Goal: Find specific page/section: Locate a particular part of the current website

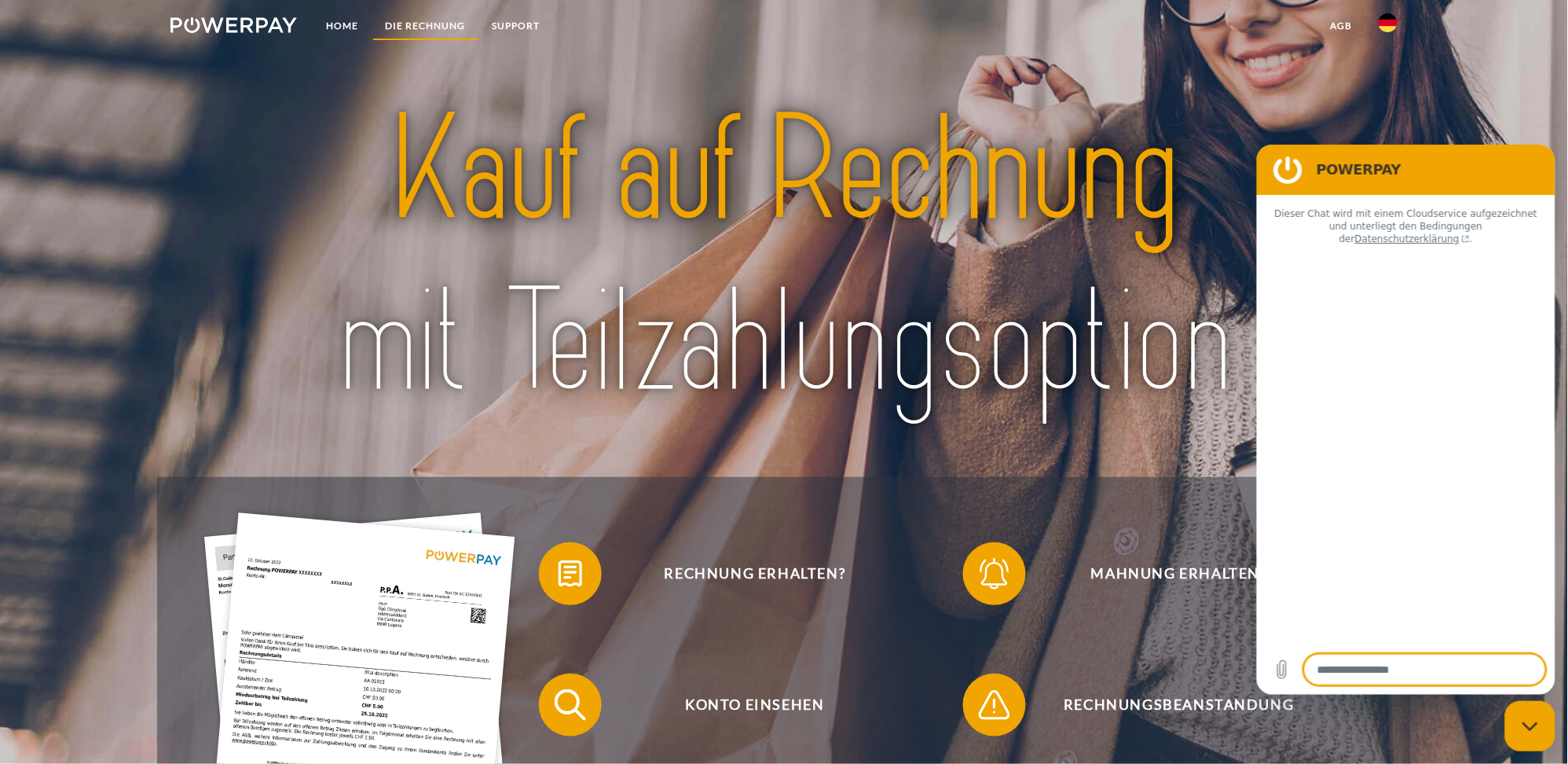
type textarea "*"
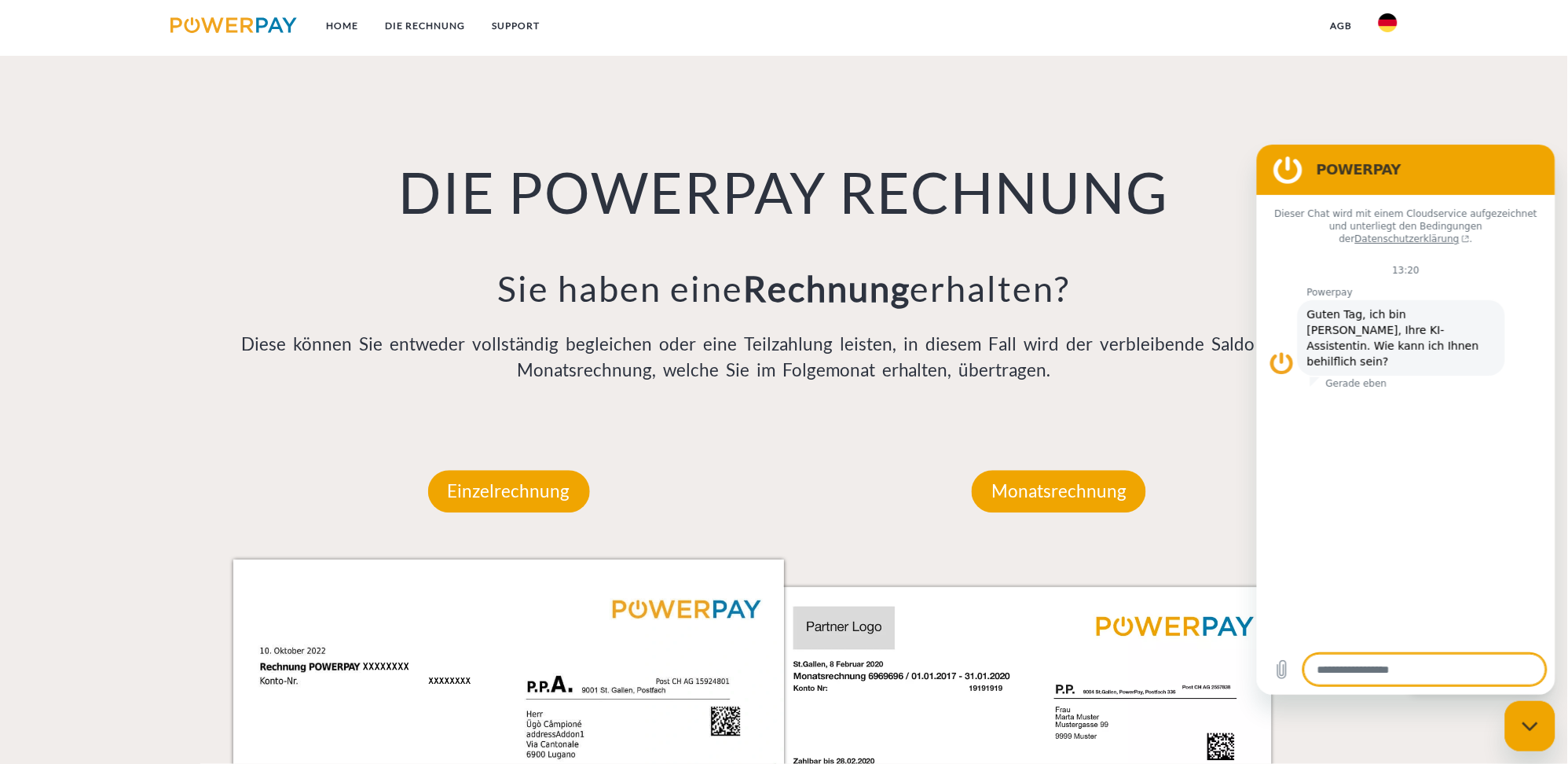
scroll to position [988, 0]
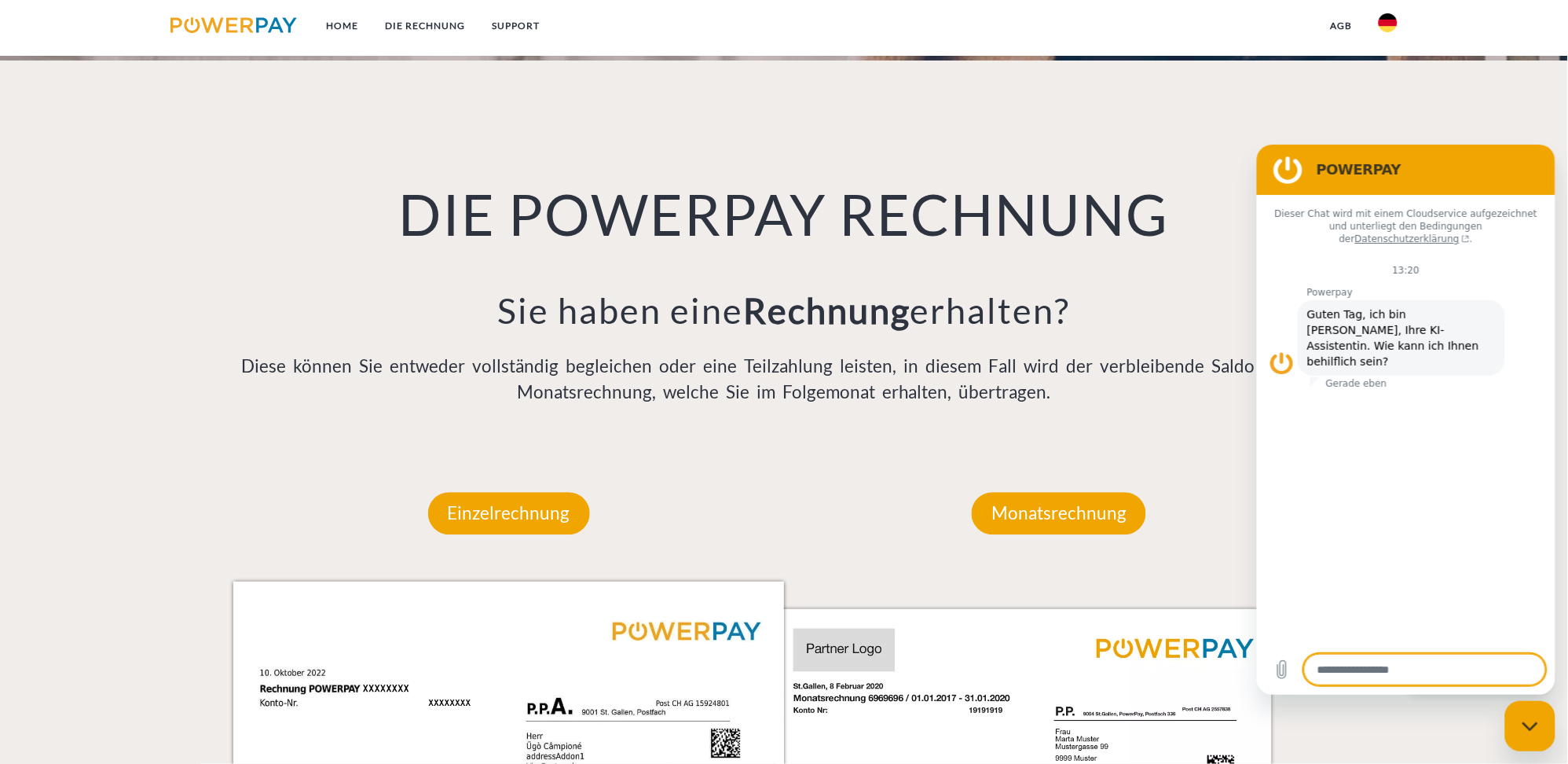
click at [241, 23] on img at bounding box center [233, 25] width 127 height 16
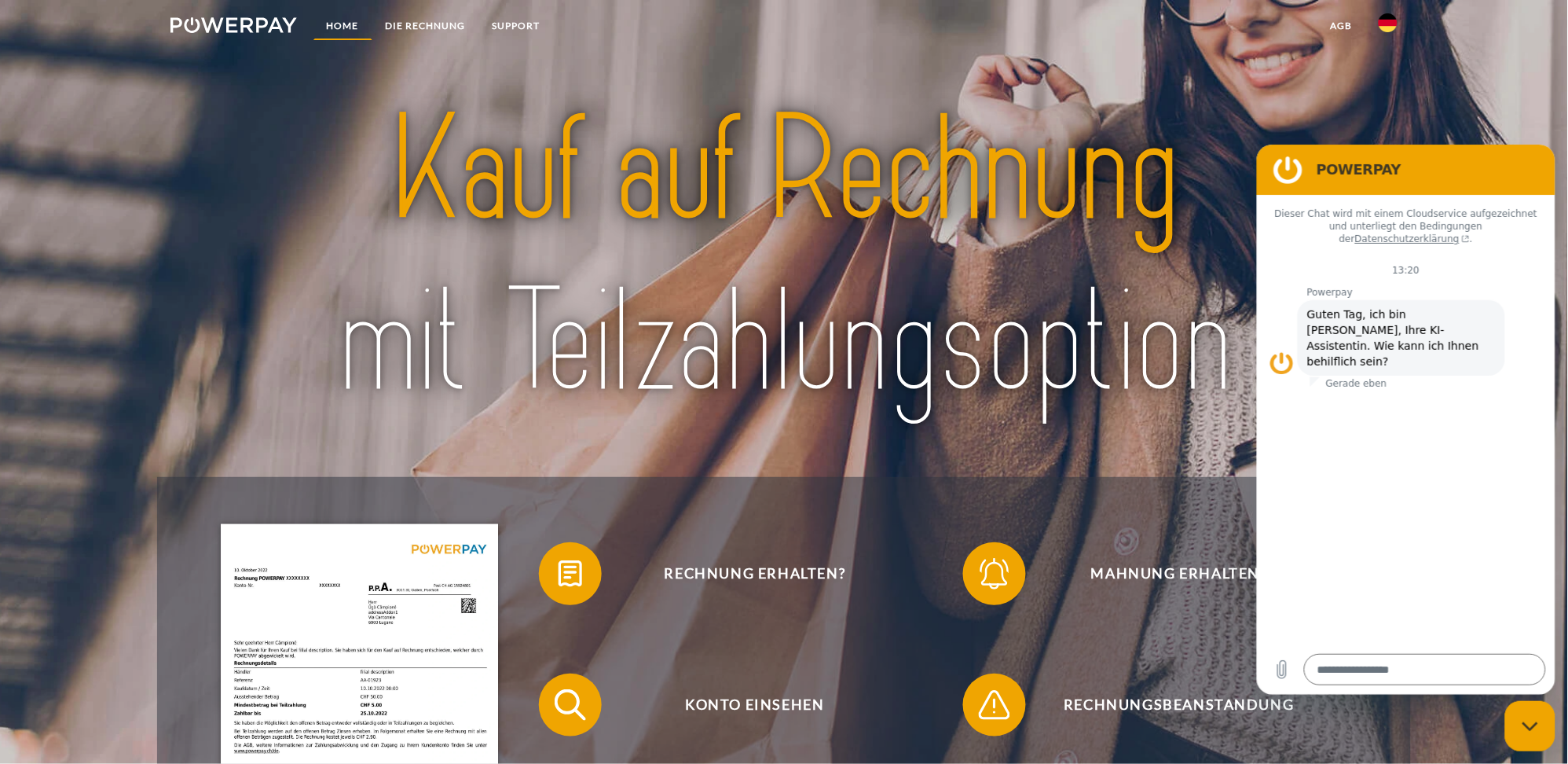
click at [353, 18] on link "Home" at bounding box center [343, 26] width 59 height 29
click at [326, 26] on link "Home" at bounding box center [343, 26] width 59 height 29
click at [400, 21] on link "DIE RECHNUNG" at bounding box center [426, 26] width 107 height 29
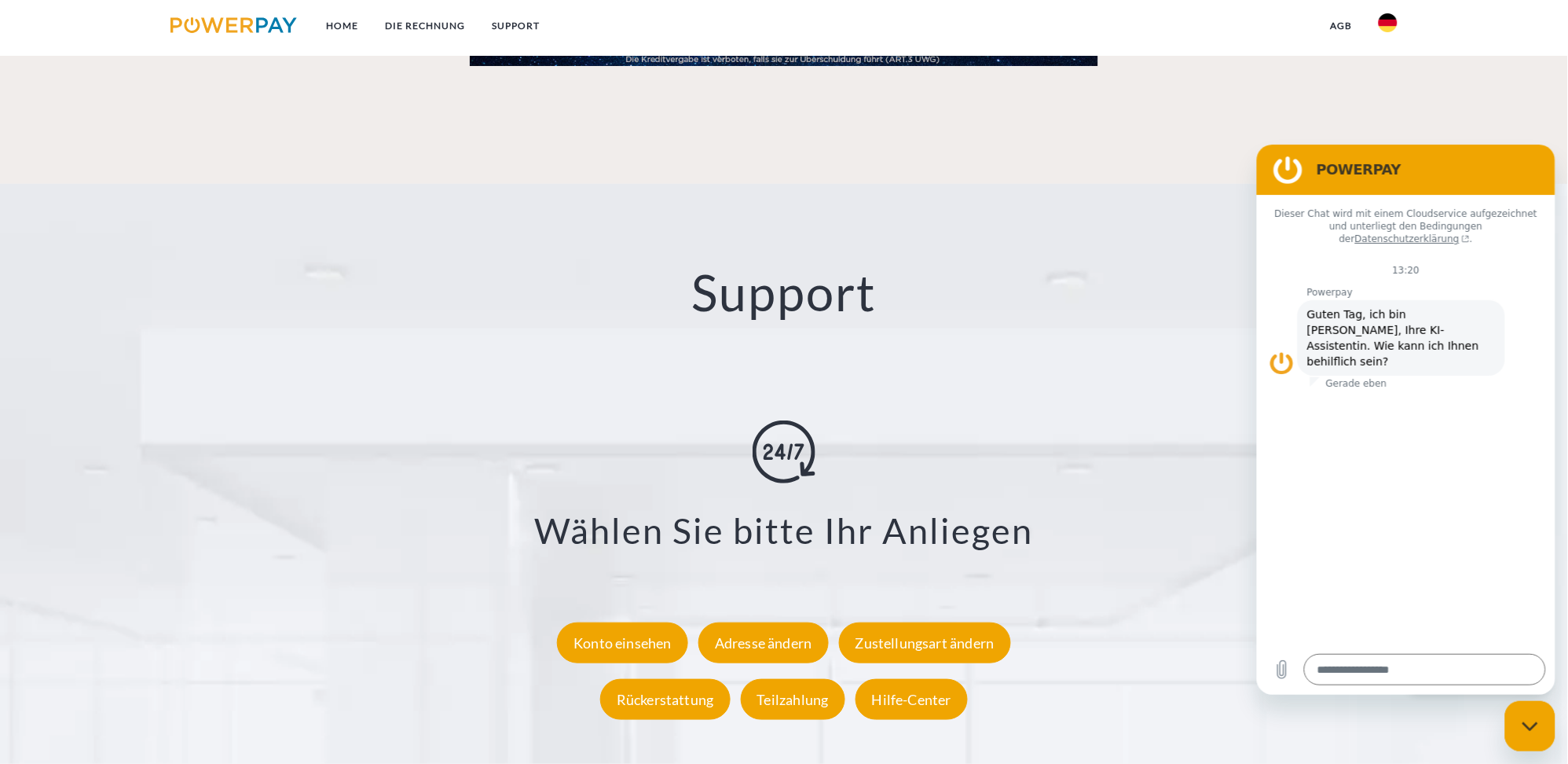
scroll to position [2624, 0]
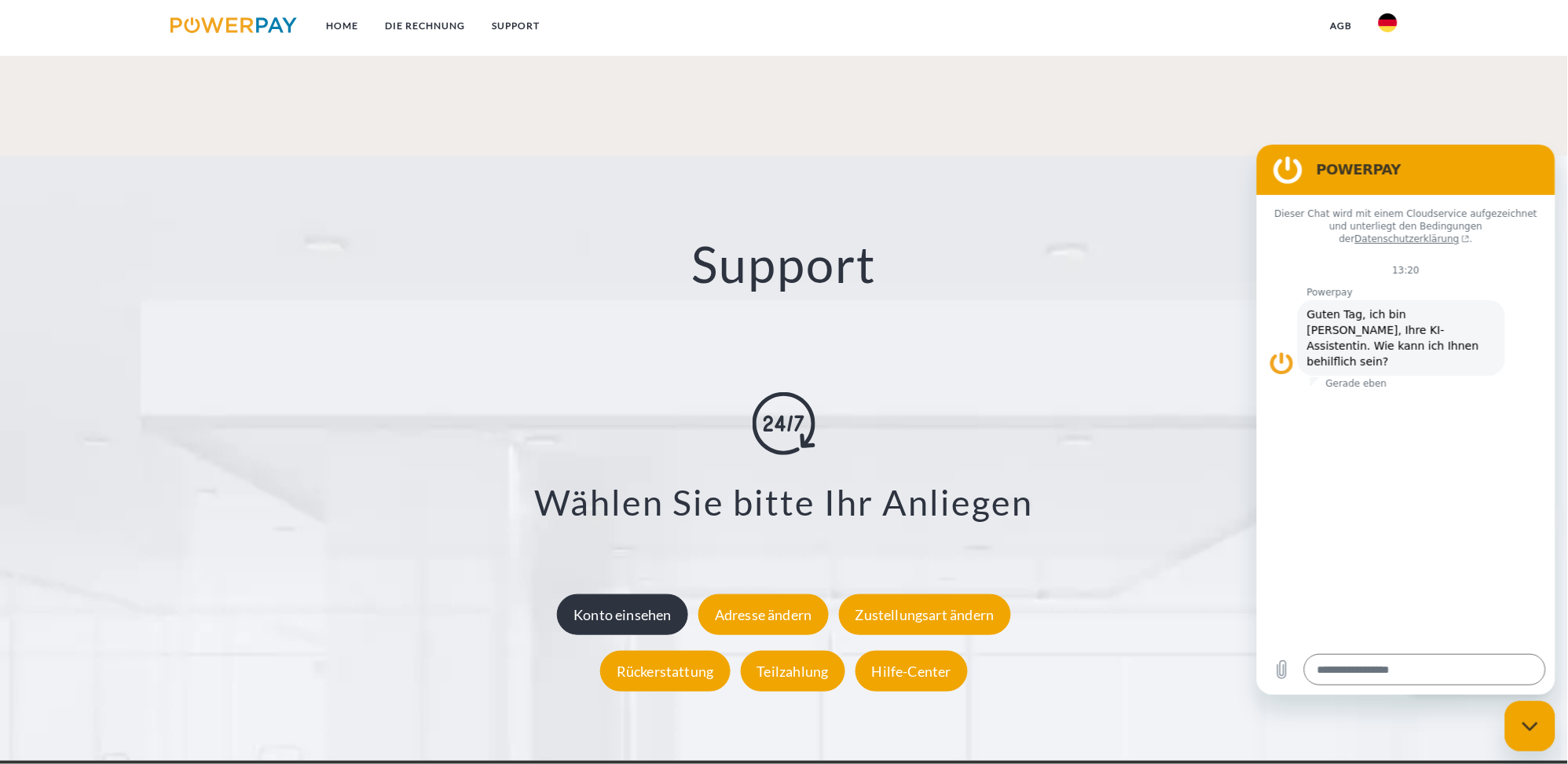
click at [621, 616] on div "Konto einsehen" at bounding box center [623, 615] width 131 height 41
